Goal: Task Accomplishment & Management: Use online tool/utility

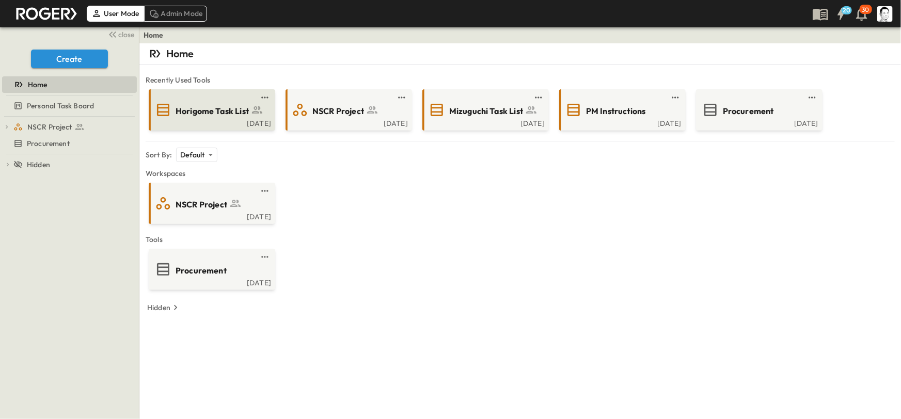
click at [232, 116] on span "Horigome Task List" at bounding box center [212, 111] width 73 height 12
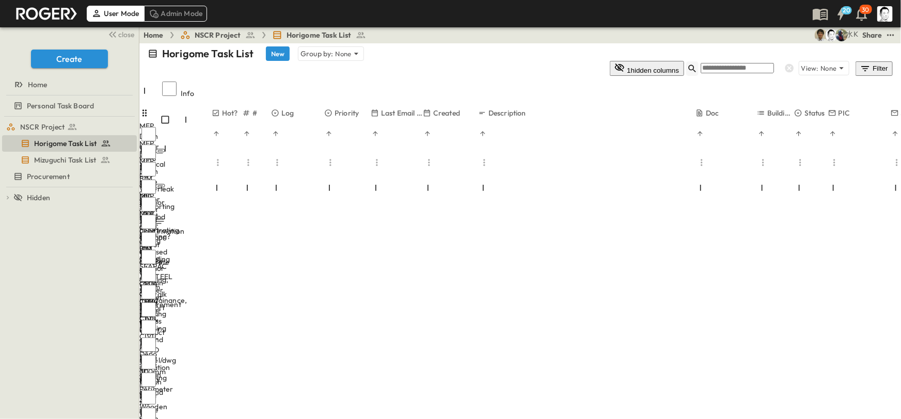
click at [696, 65] on icon "button" at bounding box center [692, 69] width 8 height 8
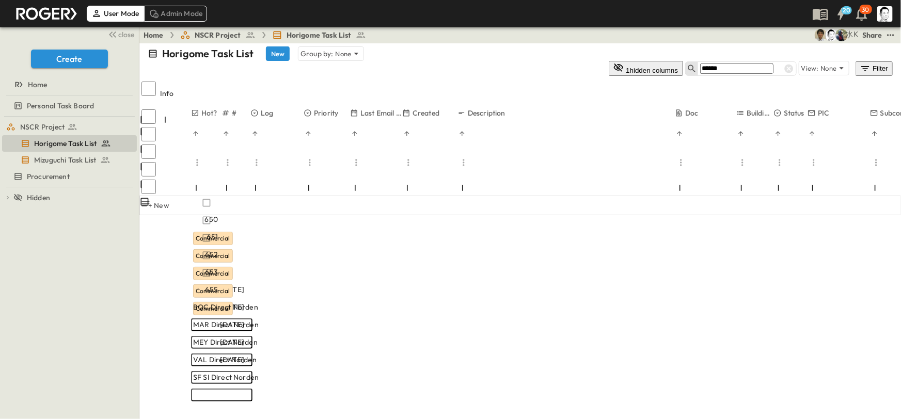
type input "******"
click at [406, 356] on p "OPEN" at bounding box center [398, 360] width 18 height 8
